Goal: Download file/media

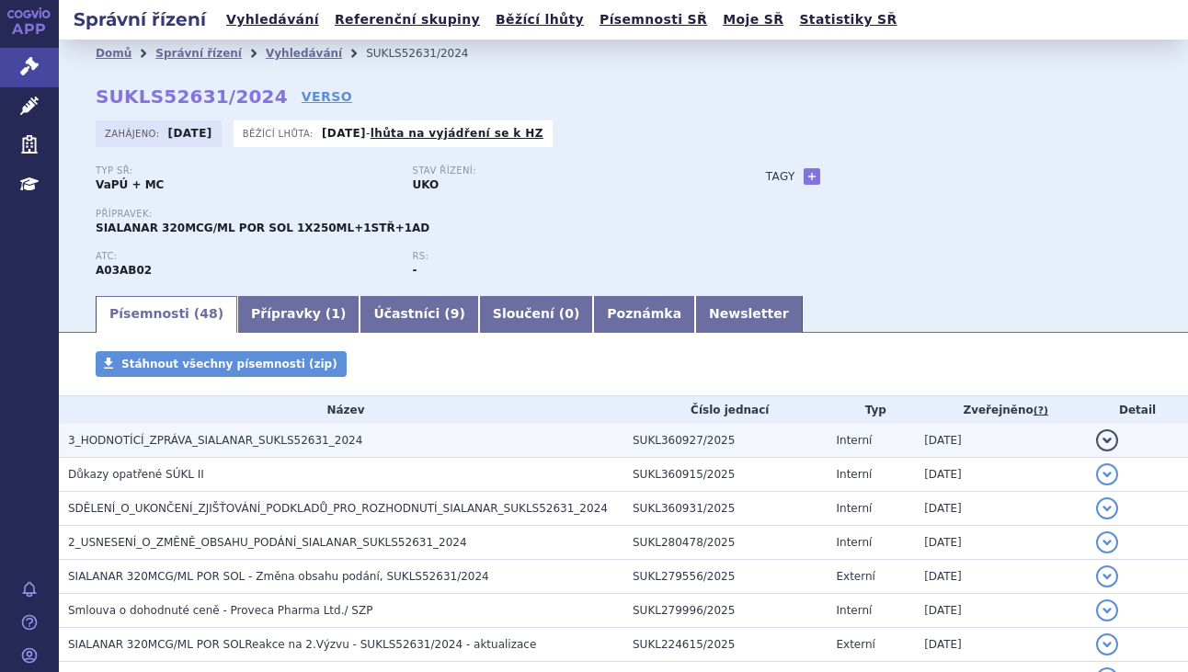
click at [234, 443] on span "3_HODNOTÍCÍ_ZPRÁVA_SIALANAR_SUKLS52631_2024" at bounding box center [215, 440] width 294 height 13
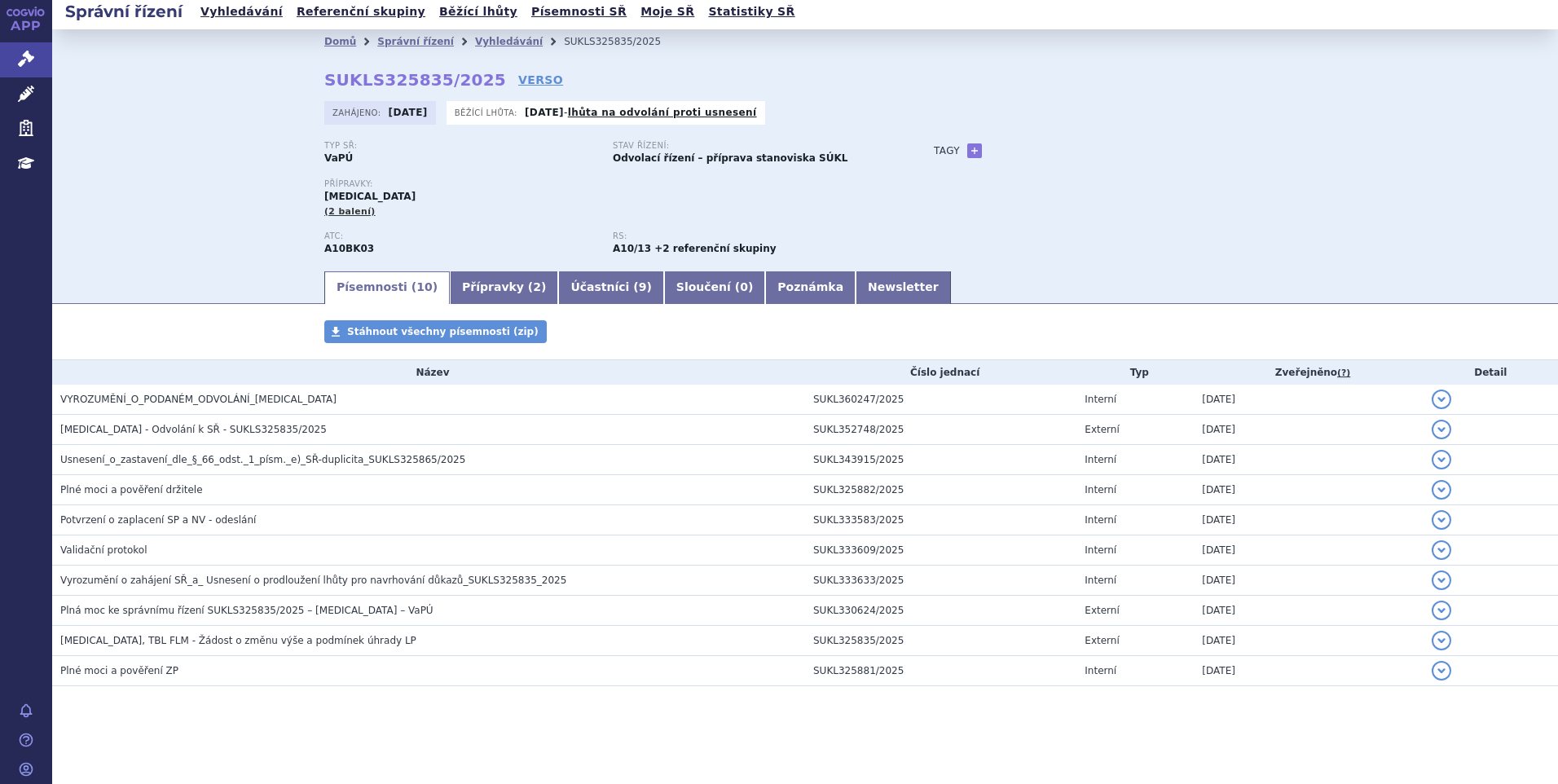
scroll to position [5, 0]
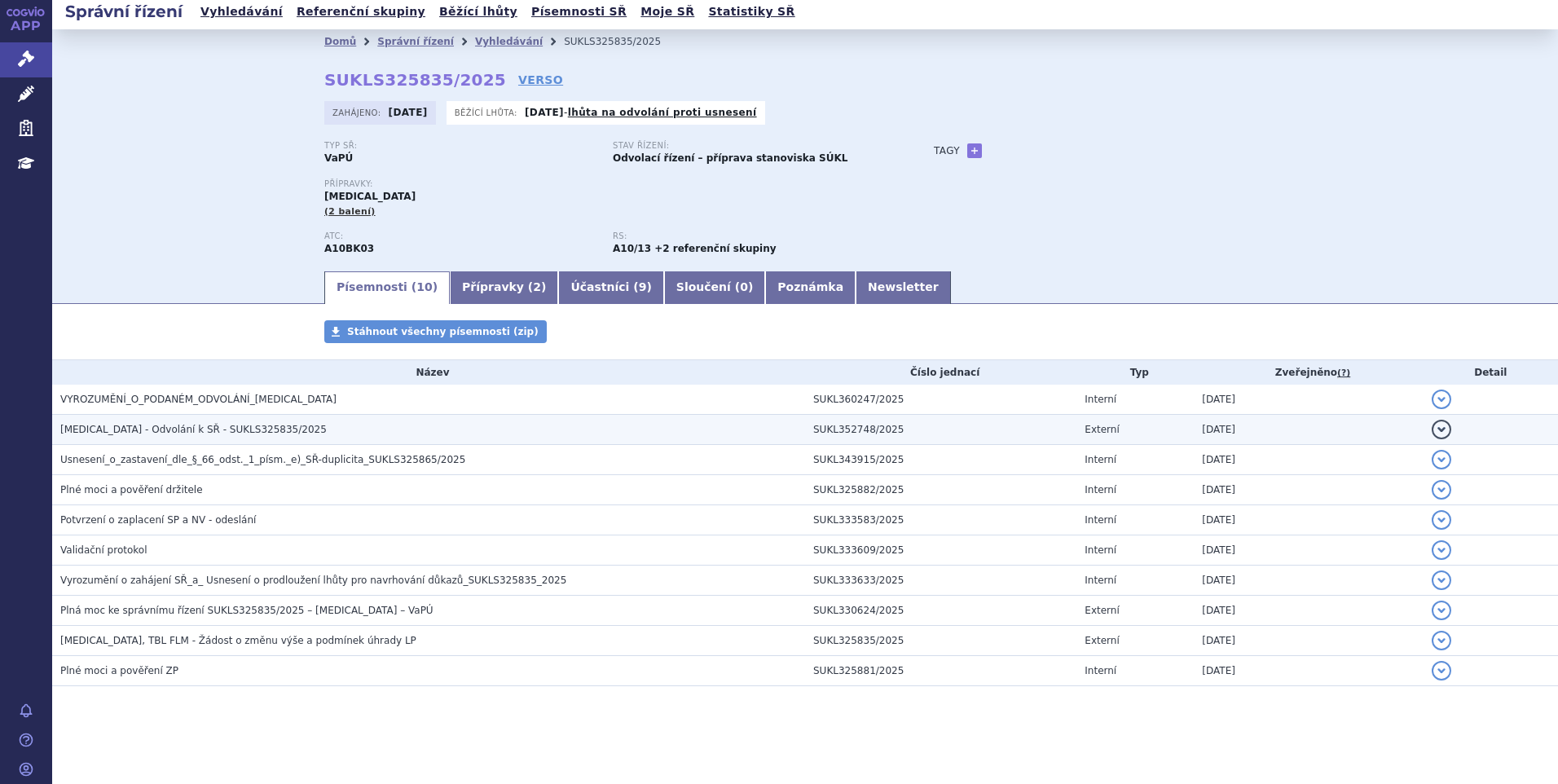
click at [112, 439] on td "[MEDICAL_DATA] - Odvolání k SŘ - SUKLS325835/2025" at bounding box center [429, 430] width 753 height 30
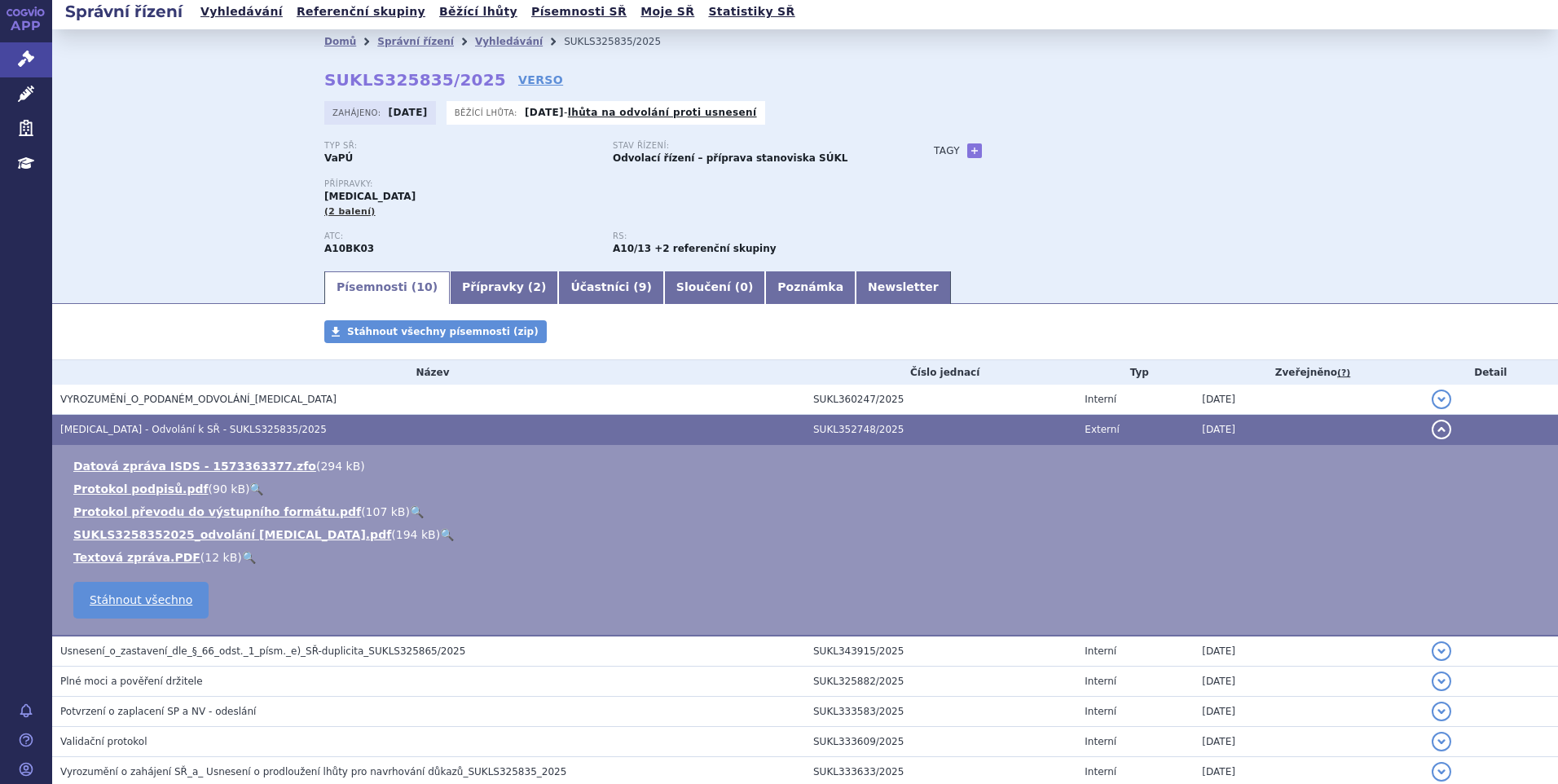
scroll to position [194, 0]
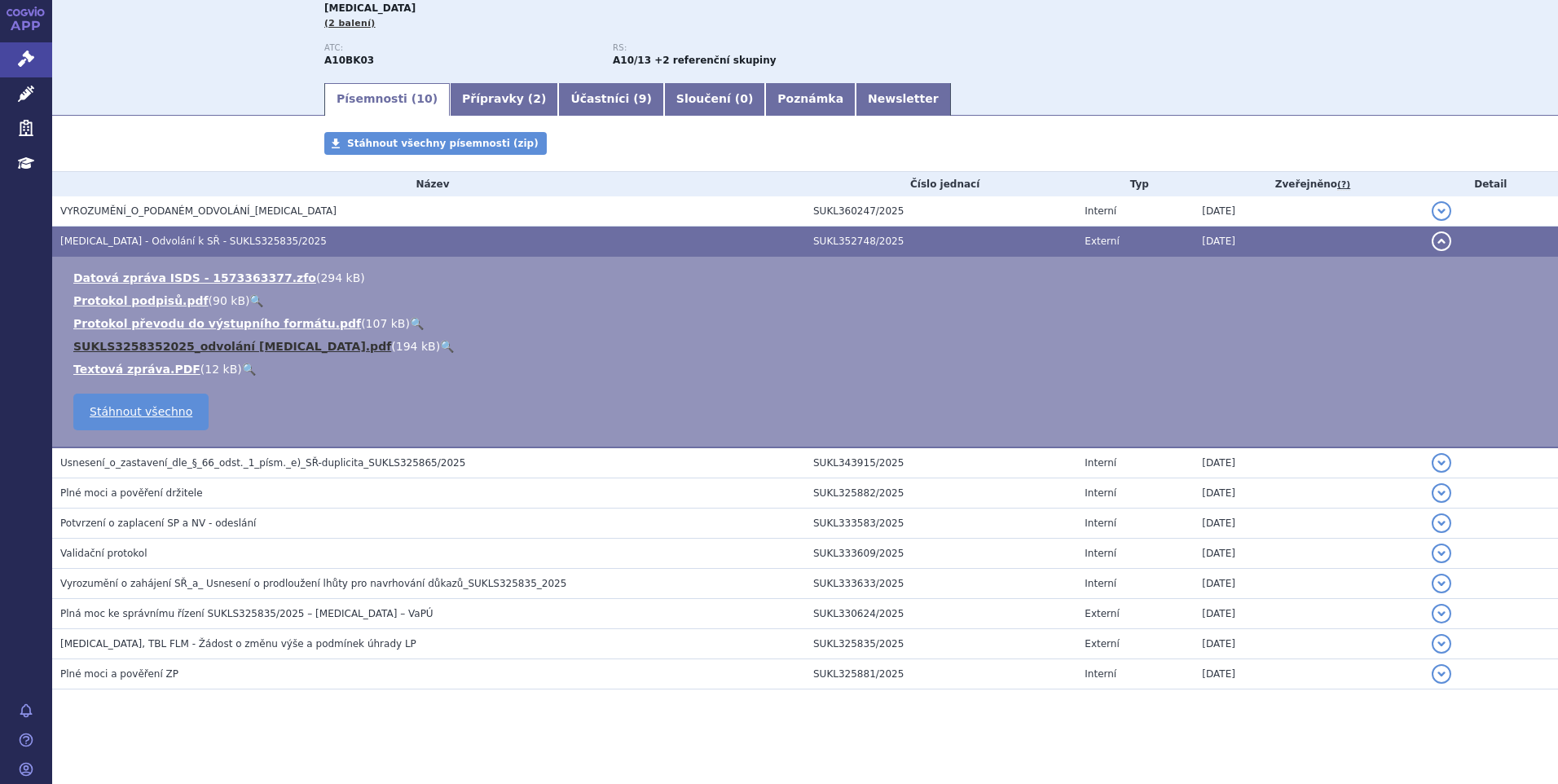
click at [182, 345] on link "SUKLS3258352025_odvolání Jardiance.pdf" at bounding box center [232, 345] width 318 height 13
